Goal: Find contact information: Find contact information

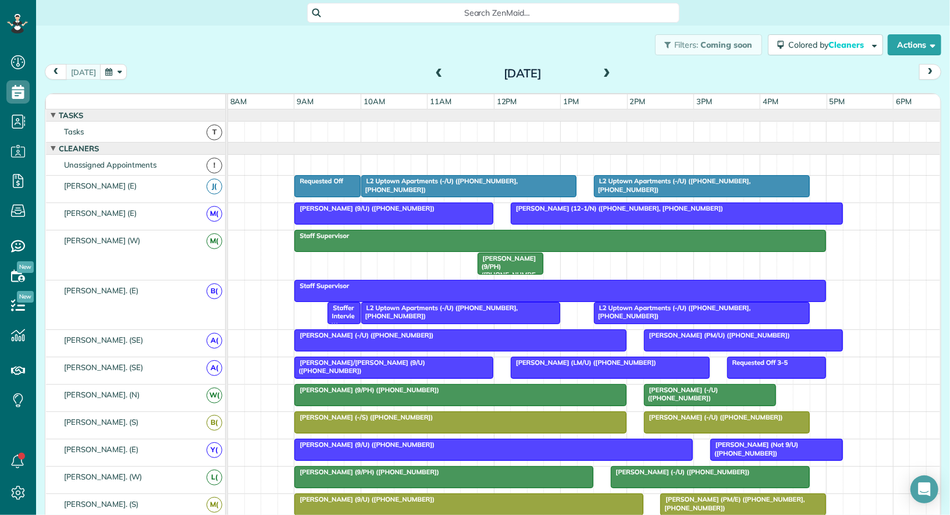
scroll to position [5, 5]
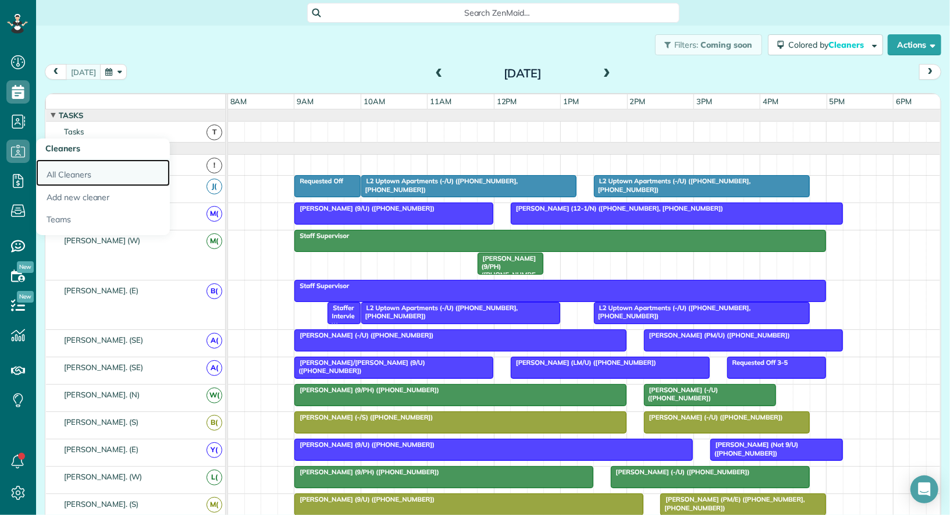
click at [66, 167] on link "All Cleaners" at bounding box center [103, 172] width 134 height 27
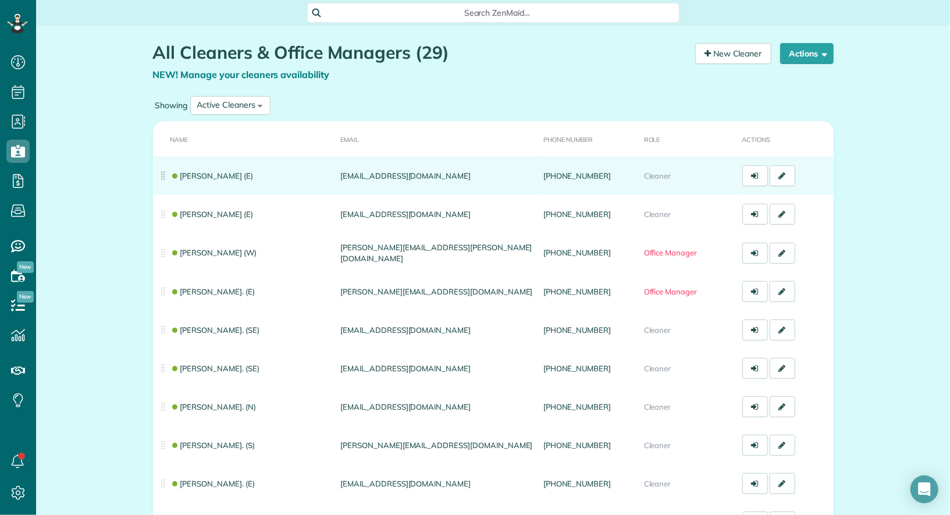
drag, startPoint x: 426, startPoint y: 180, endPoint x: 335, endPoint y: 174, distance: 91.5
click at [335, 174] on tr "[PERSON_NAME] (E) [EMAIL_ADDRESS][DOMAIN_NAME] [PHONE_NUMBER] Cleaner" at bounding box center [493, 175] width 680 height 38
copy tr "[EMAIL_ADDRESS][DOMAIN_NAME]"
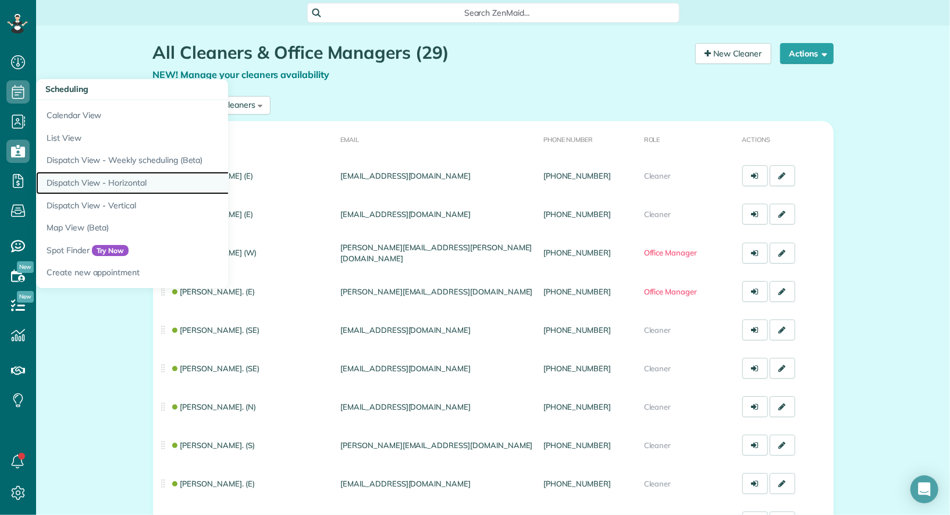
click at [90, 184] on link "Dispatch View - Horizontal" at bounding box center [181, 183] width 291 height 23
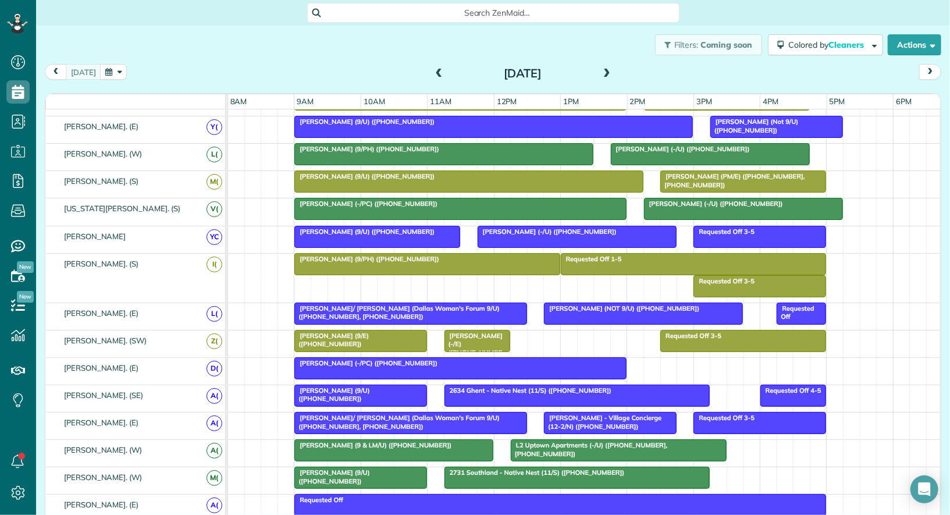
scroll to position [327, 0]
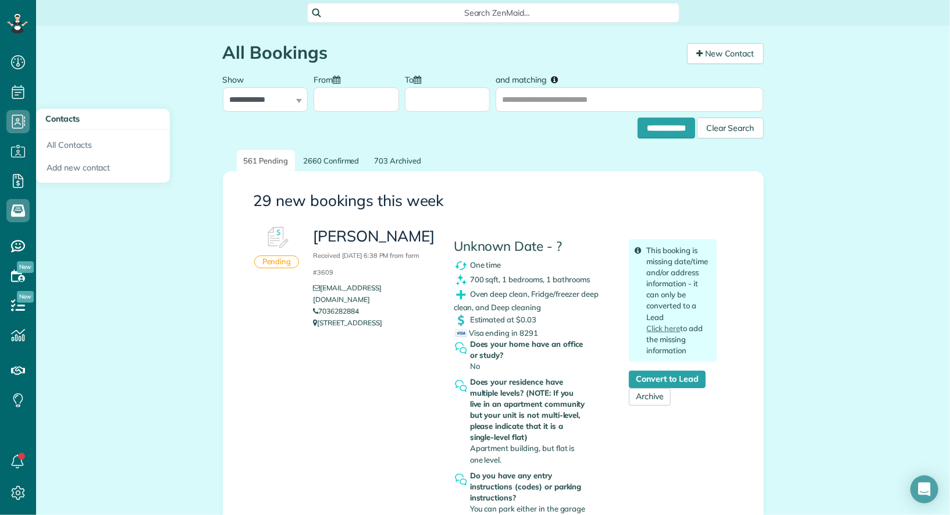
scroll to position [5, 5]
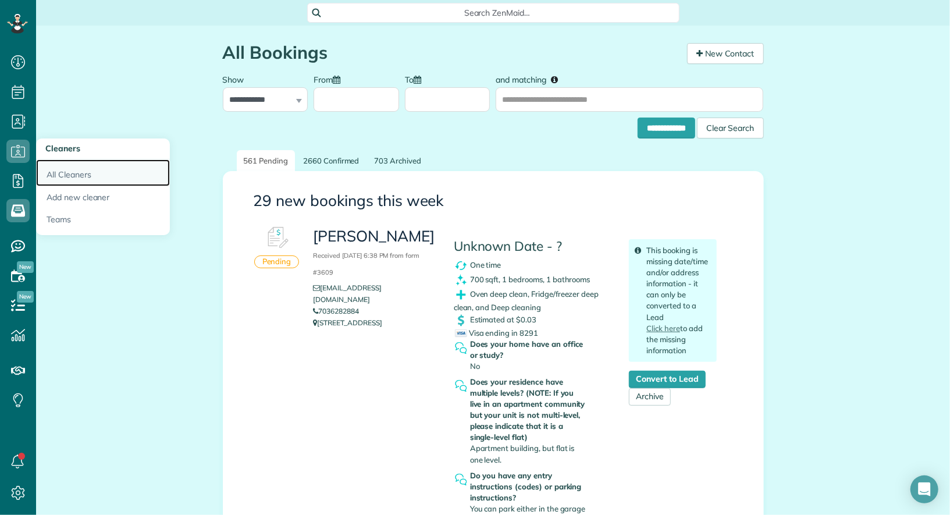
click at [66, 172] on link "All Cleaners" at bounding box center [103, 172] width 134 height 27
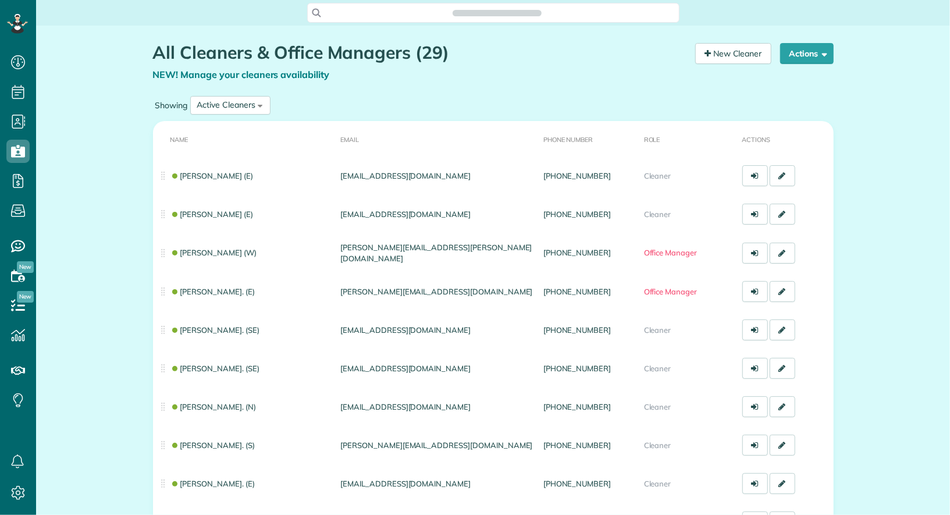
scroll to position [515, 35]
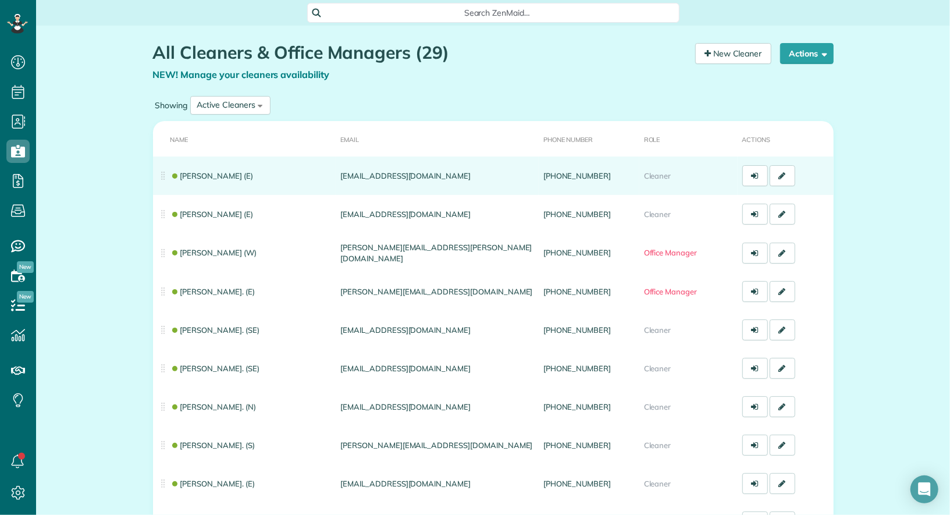
drag, startPoint x: 419, startPoint y: 175, endPoint x: 341, endPoint y: 177, distance: 77.4
click at [341, 177] on td "[EMAIL_ADDRESS][DOMAIN_NAME]" at bounding box center [437, 175] width 203 height 38
click at [431, 178] on td "[EMAIL_ADDRESS][DOMAIN_NAME]" at bounding box center [437, 175] width 203 height 38
drag, startPoint x: 429, startPoint y: 178, endPoint x: 334, endPoint y: 177, distance: 94.2
click at [334, 177] on tr "[PERSON_NAME] (E) [EMAIL_ADDRESS][DOMAIN_NAME] [PHONE_NUMBER] Cleaner" at bounding box center [493, 175] width 680 height 38
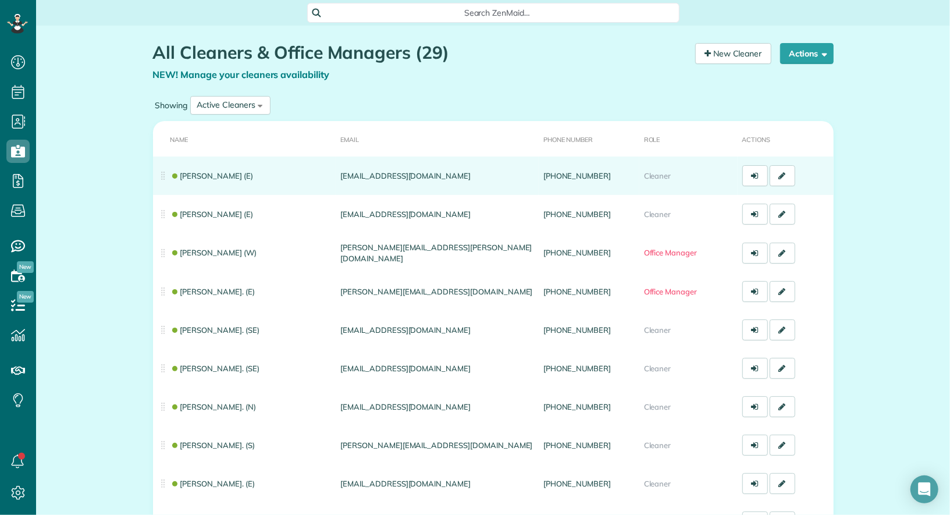
copy tr "[EMAIL_ADDRESS][DOMAIN_NAME]"
